Goal: Check status: Check status

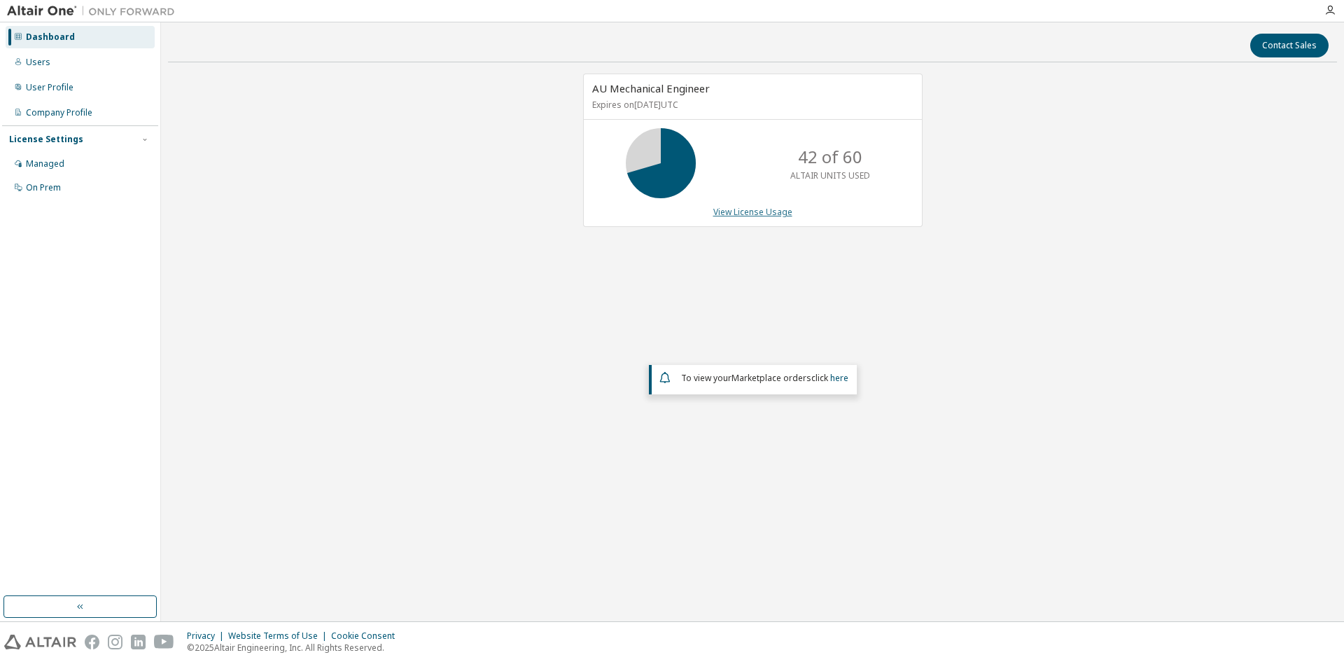
click at [753, 216] on link "View License Usage" at bounding box center [753, 212] width 79 height 12
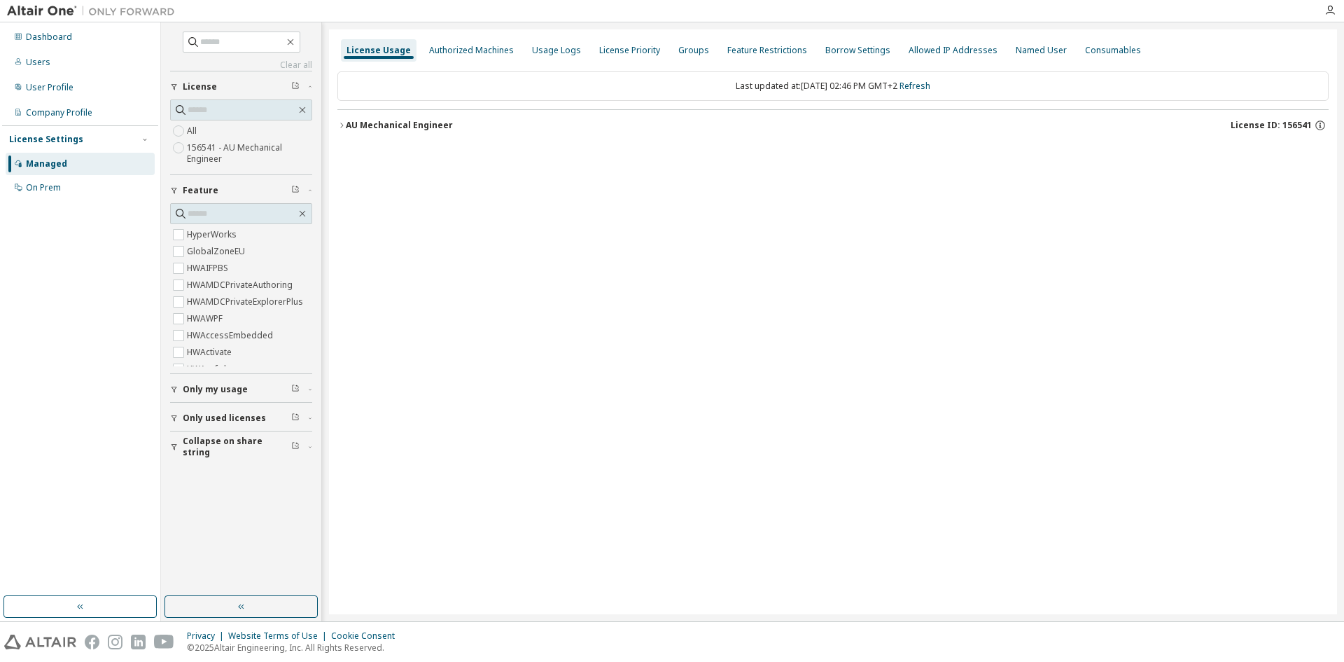
click at [343, 129] on icon "button" at bounding box center [342, 125] width 8 height 8
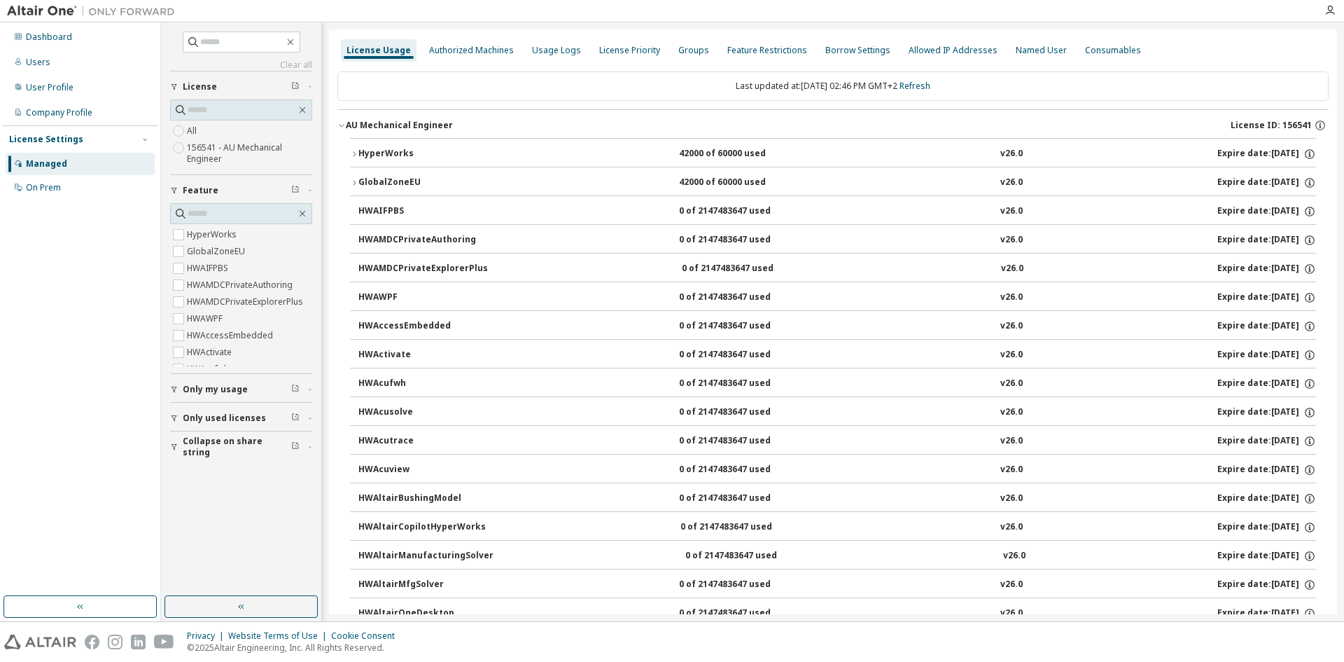
click at [360, 154] on div "HyperWorks" at bounding box center [422, 154] width 126 height 13
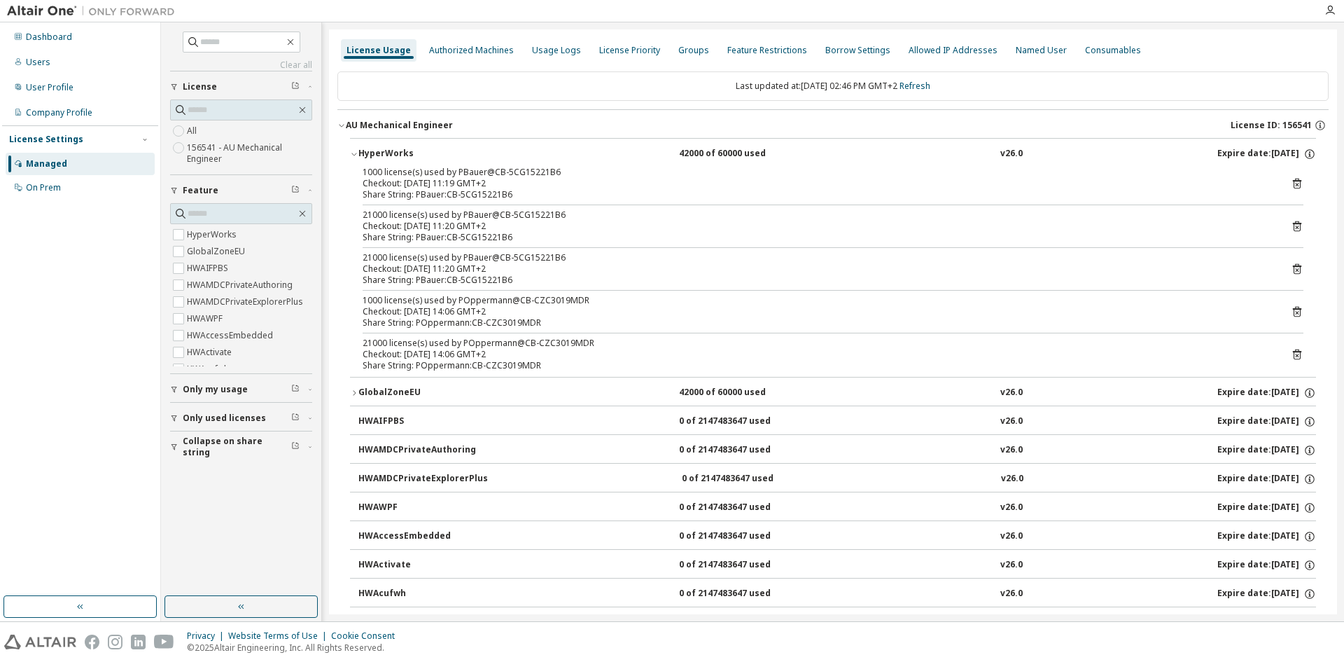
click at [1294, 314] on icon at bounding box center [1297, 312] width 8 height 11
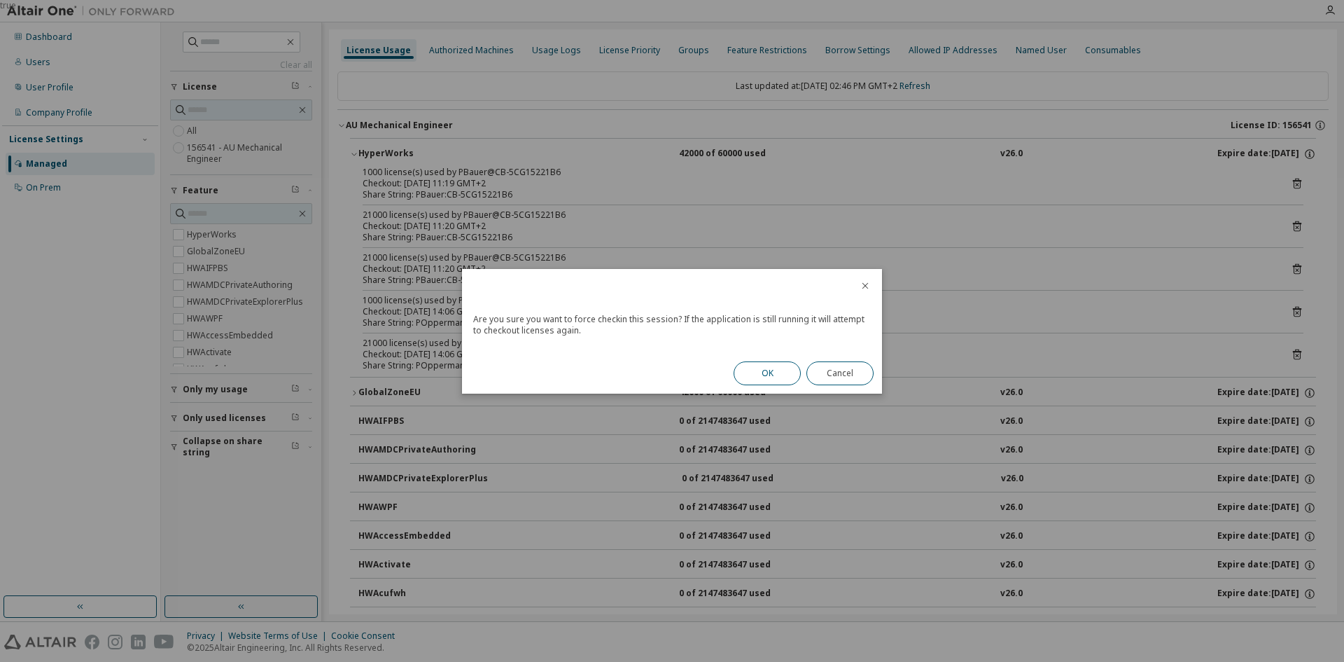
click at [753, 375] on button "OK" at bounding box center [767, 373] width 67 height 24
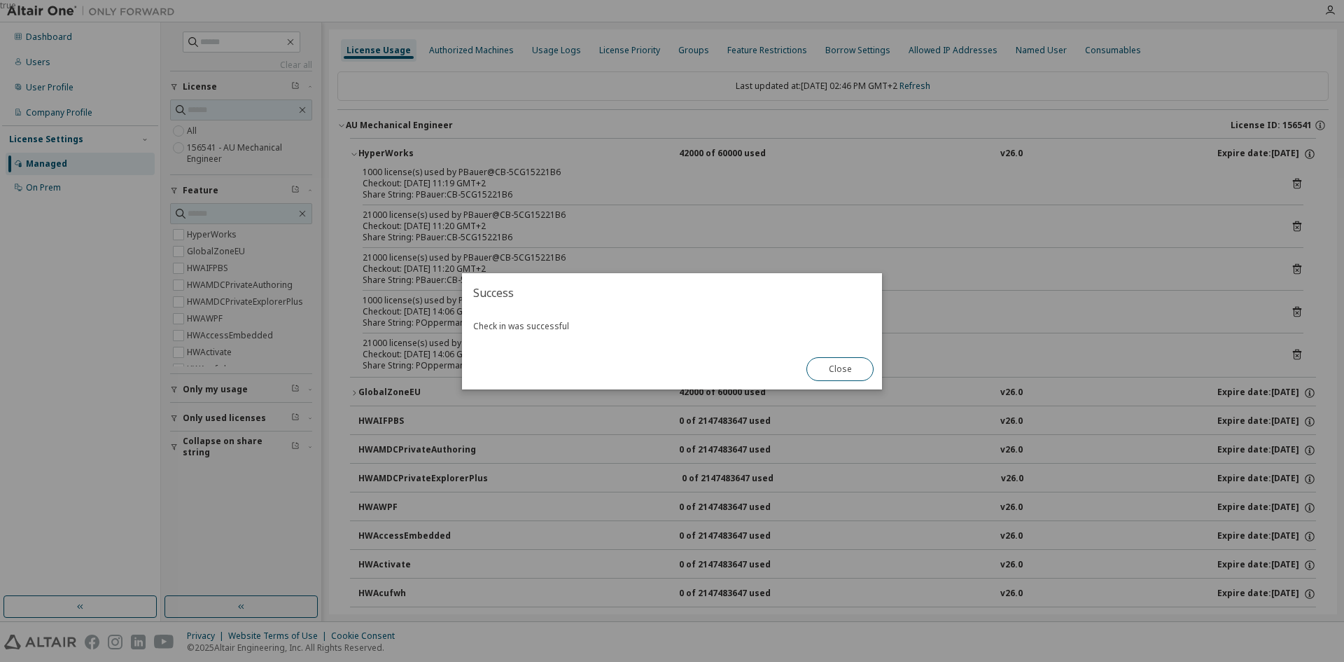
click at [840, 374] on button "Close" at bounding box center [840, 369] width 67 height 24
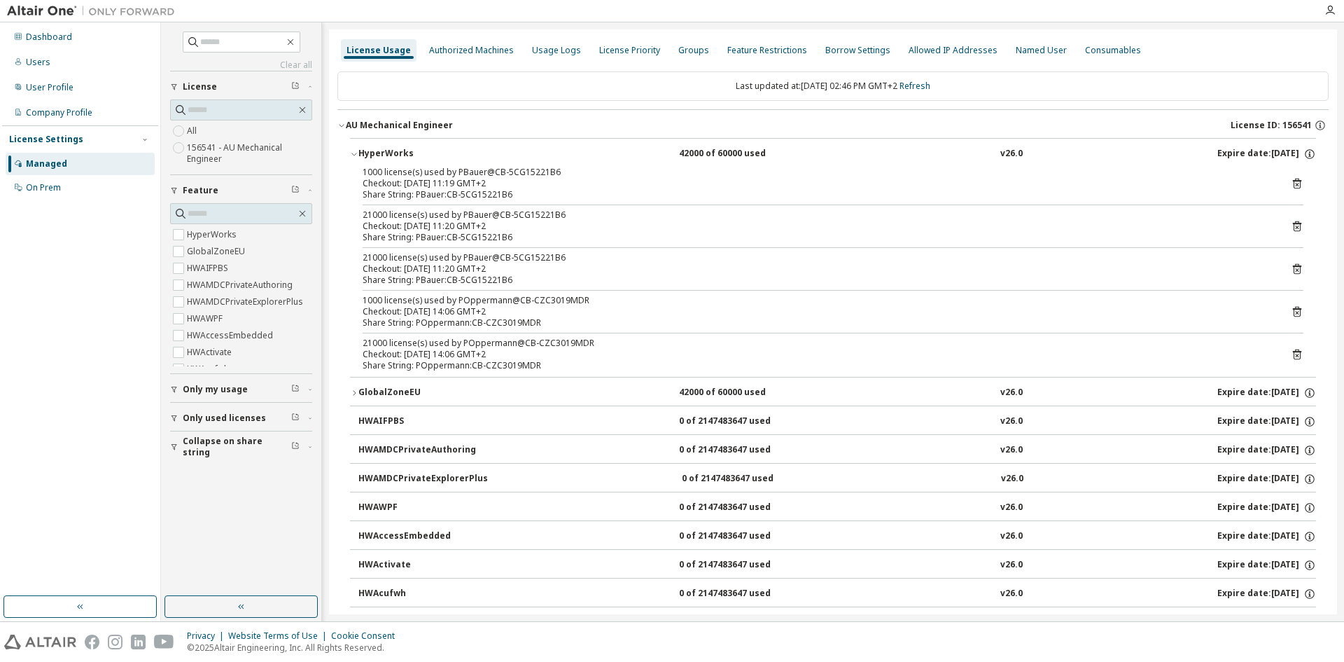
click at [1293, 352] on icon at bounding box center [1297, 354] width 8 height 11
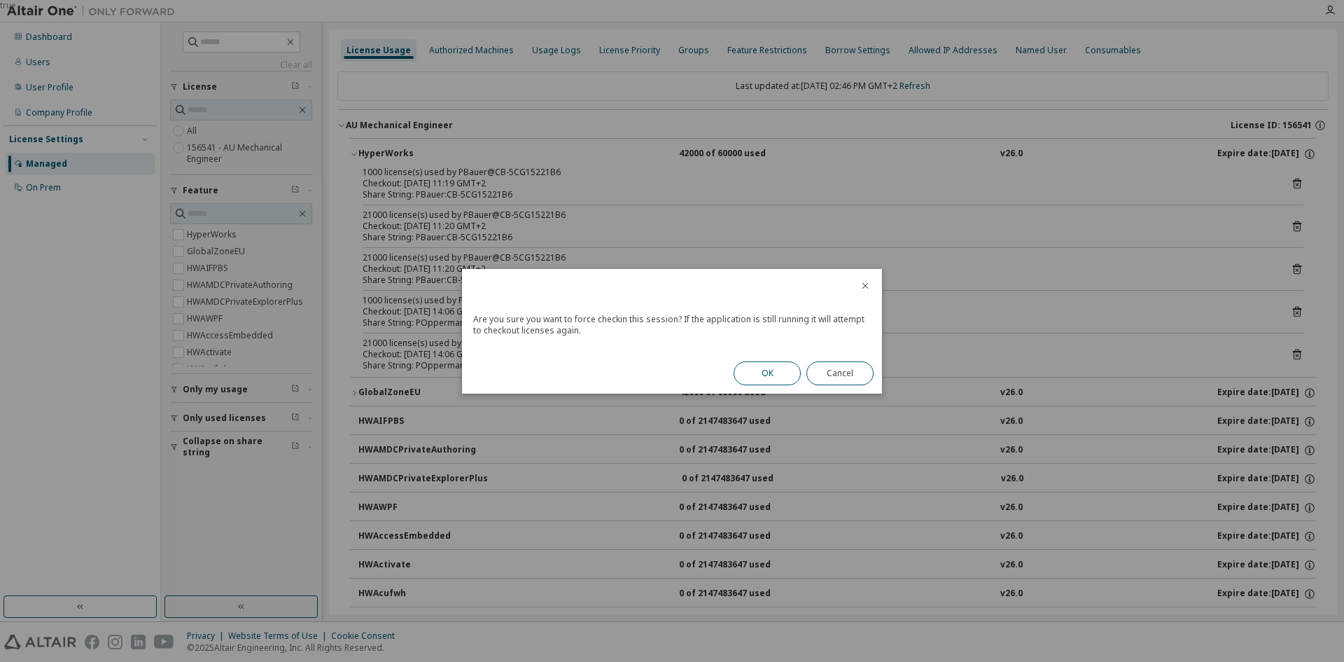
click at [767, 370] on button "OK" at bounding box center [767, 373] width 67 height 24
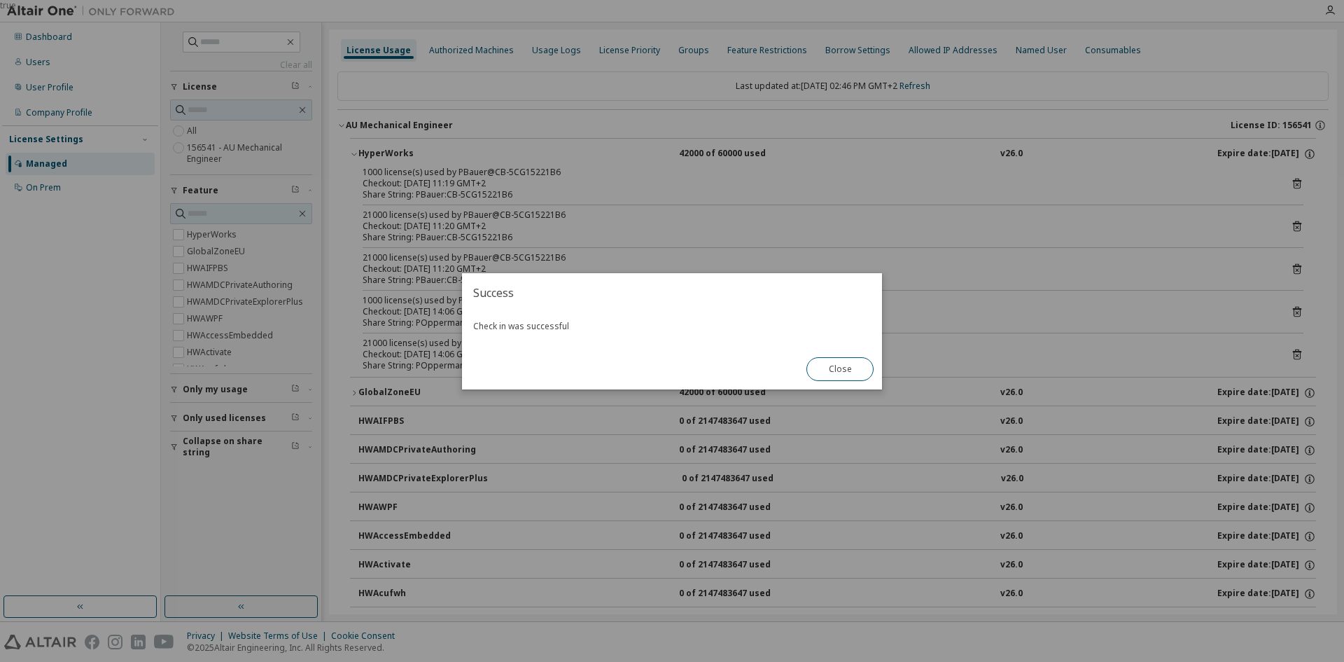
click at [843, 368] on button "Close" at bounding box center [840, 369] width 67 height 24
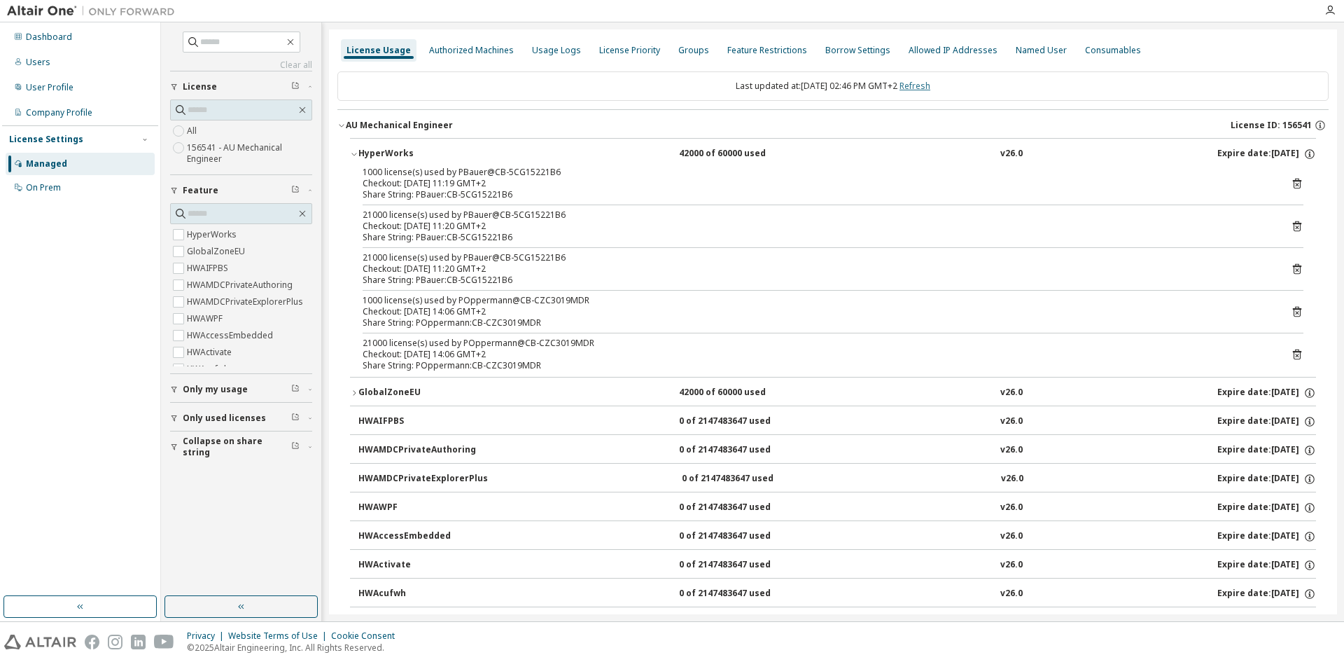
click at [926, 86] on link "Refresh" at bounding box center [915, 86] width 31 height 12
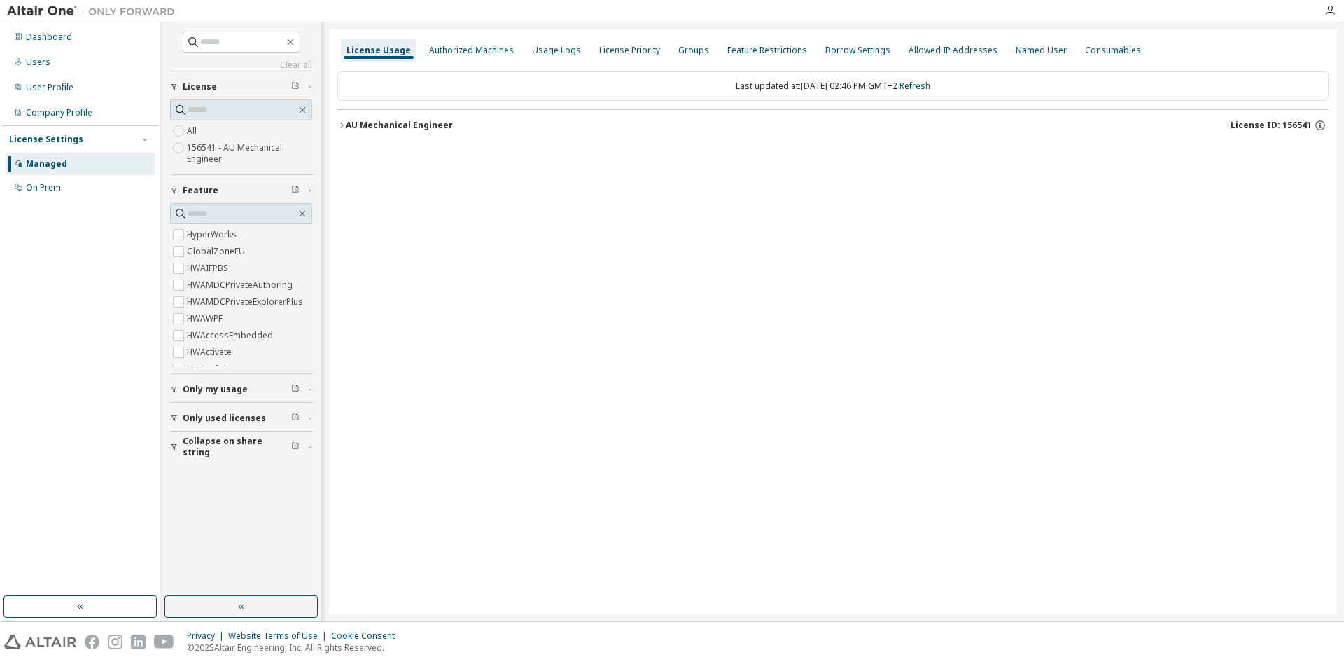
click at [340, 127] on icon "button" at bounding box center [342, 125] width 8 height 8
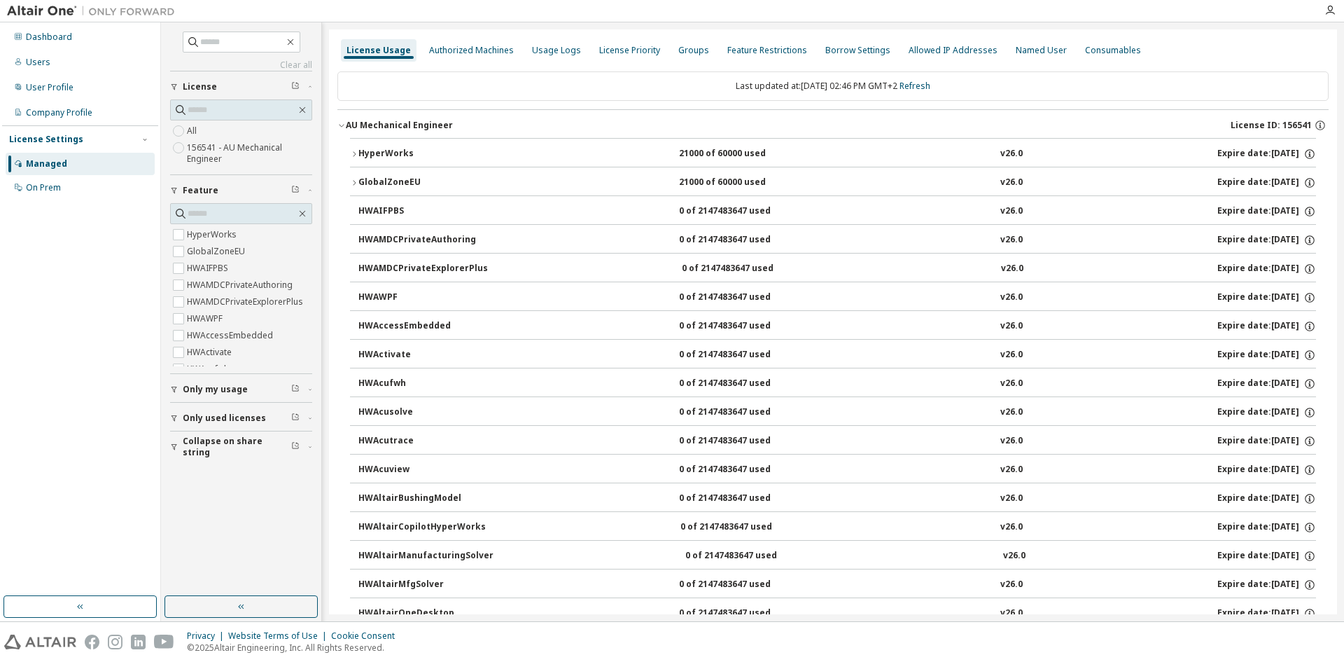
click at [354, 154] on icon "button" at bounding box center [354, 154] width 8 height 8
